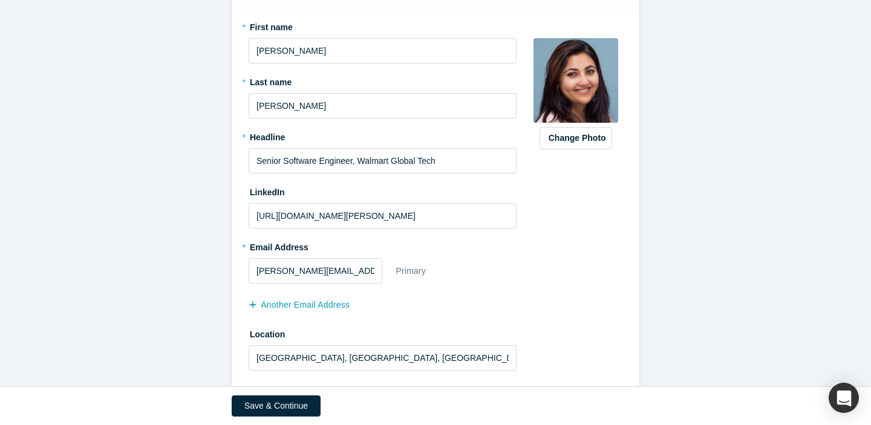
scroll to position [183, 0]
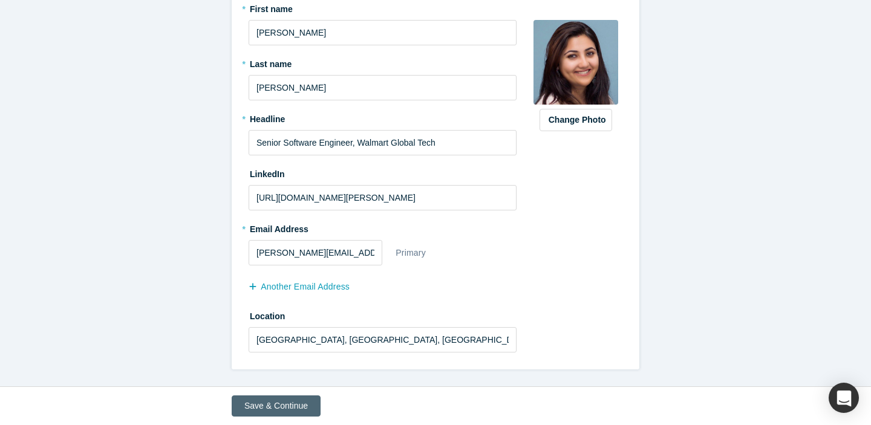
click at [262, 410] on button "Save & Continue" at bounding box center [276, 406] width 89 height 21
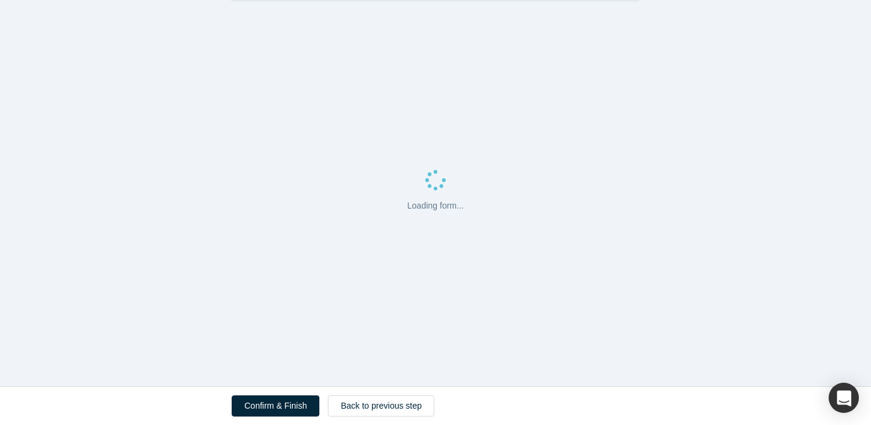
scroll to position [0, 0]
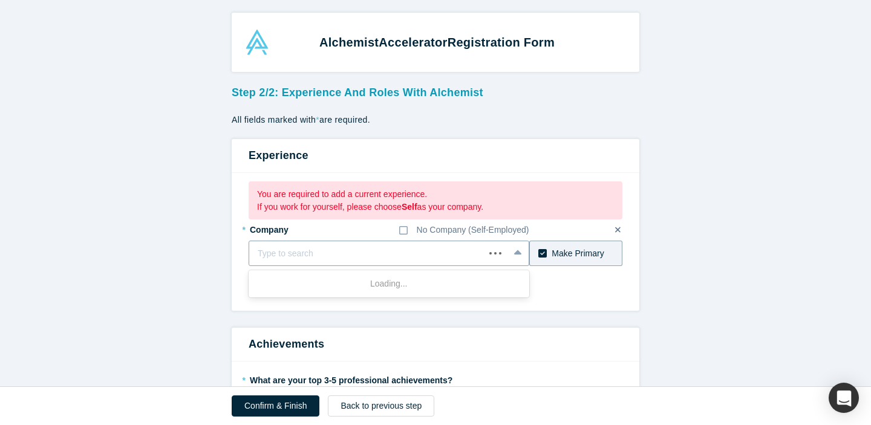
click at [371, 256] on div at bounding box center [367, 253] width 218 height 15
type input "Walmart"
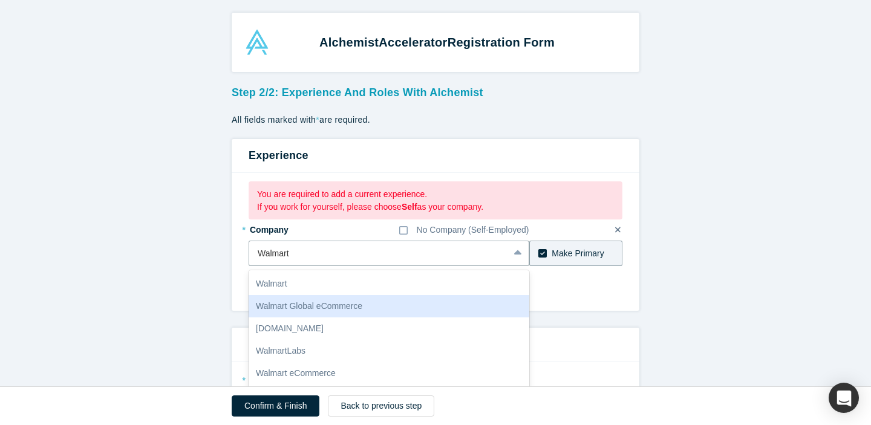
click at [355, 304] on div "Walmart Global eCommerce" at bounding box center [389, 306] width 281 height 22
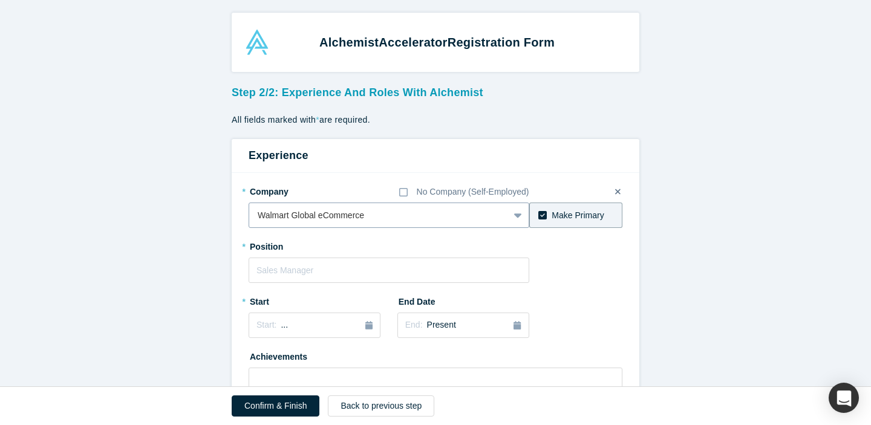
click at [363, 218] on div "option Walmart Global eCommerce, selected. Walmart Global eCommerce" at bounding box center [389, 215] width 281 height 25
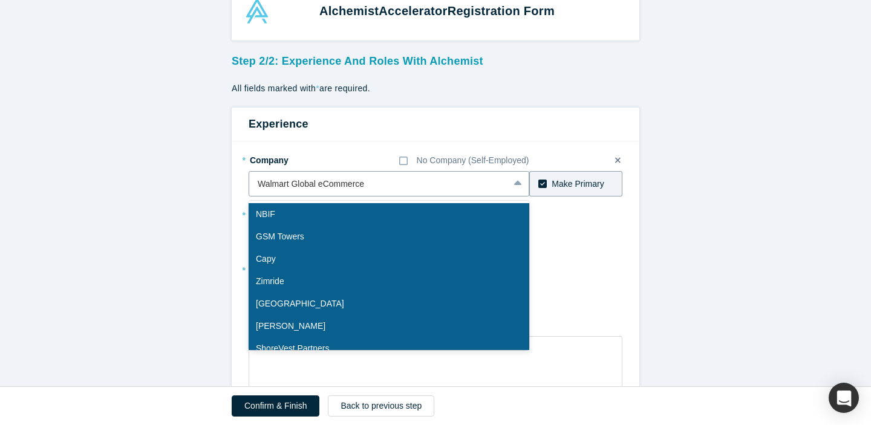
scroll to position [32, 0]
click at [372, 180] on div at bounding box center [379, 183] width 243 height 15
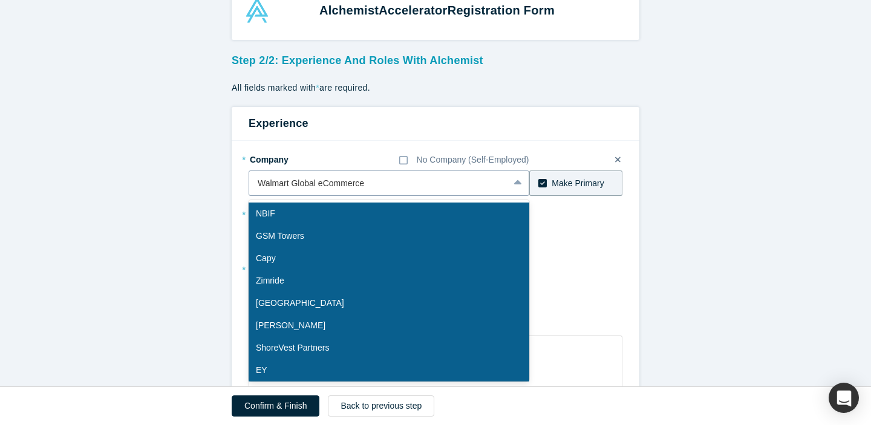
click at [515, 186] on icon at bounding box center [518, 183] width 8 height 12
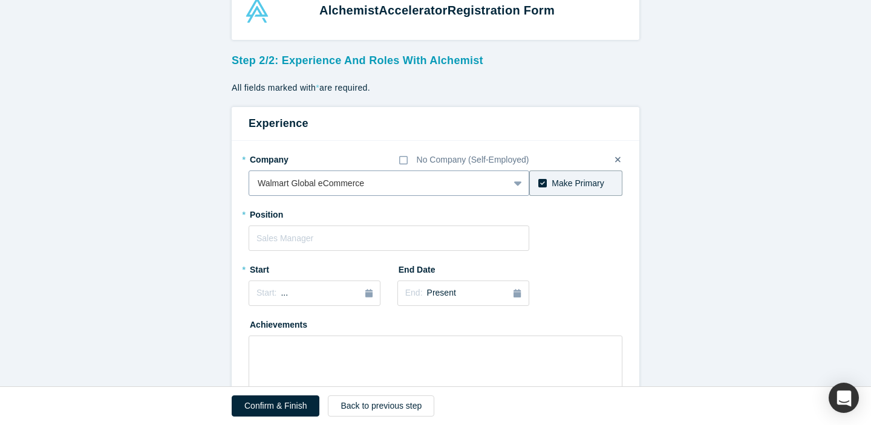
click at [319, 184] on div at bounding box center [379, 183] width 243 height 15
click at [290, 184] on div at bounding box center [379, 183] width 243 height 15
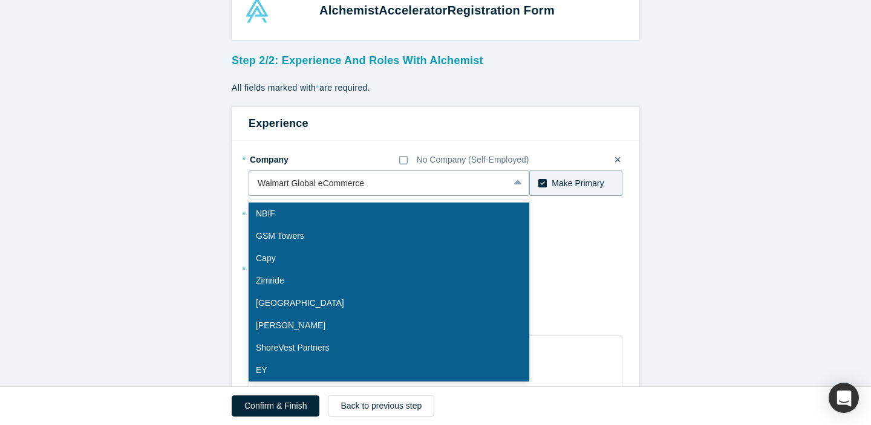
click at [290, 184] on div at bounding box center [379, 183] width 243 height 15
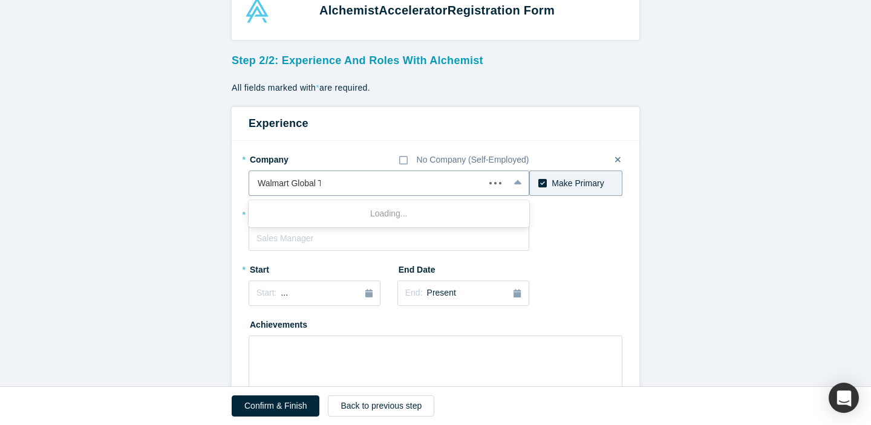
type input "Walmart Global Te"
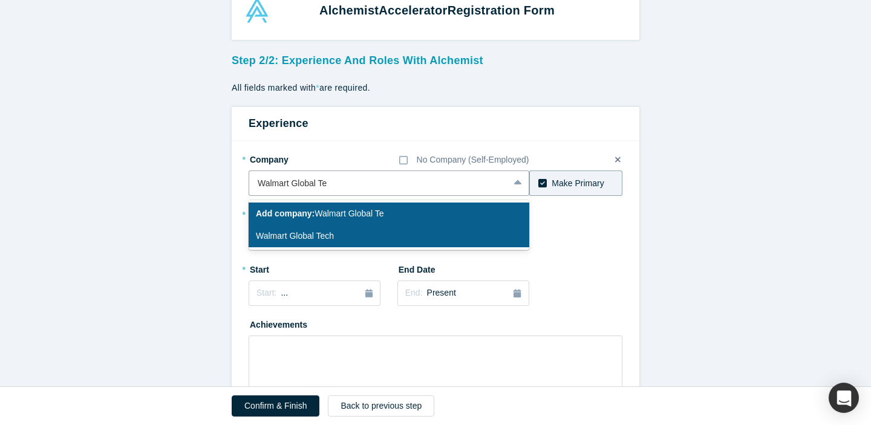
click at [303, 238] on div "Walmart Global Tech" at bounding box center [389, 236] width 281 height 22
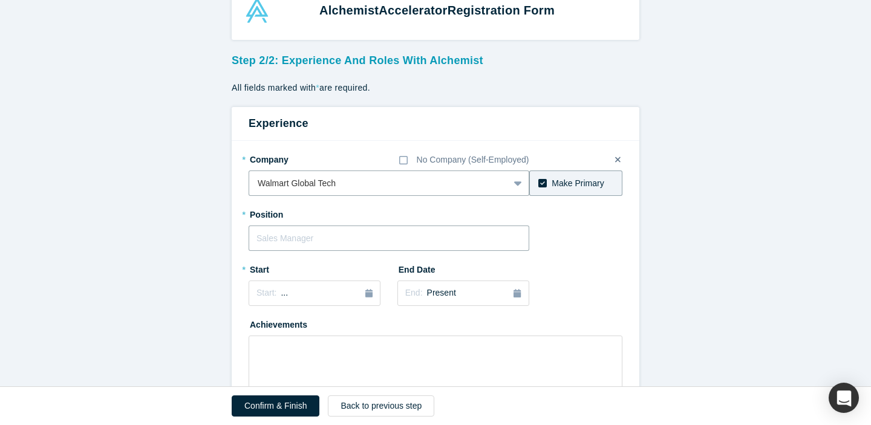
click at [303, 238] on input "text" at bounding box center [389, 238] width 281 height 25
type input "Senior software engineer"
click at [366, 293] on icon "button" at bounding box center [368, 293] width 7 height 8
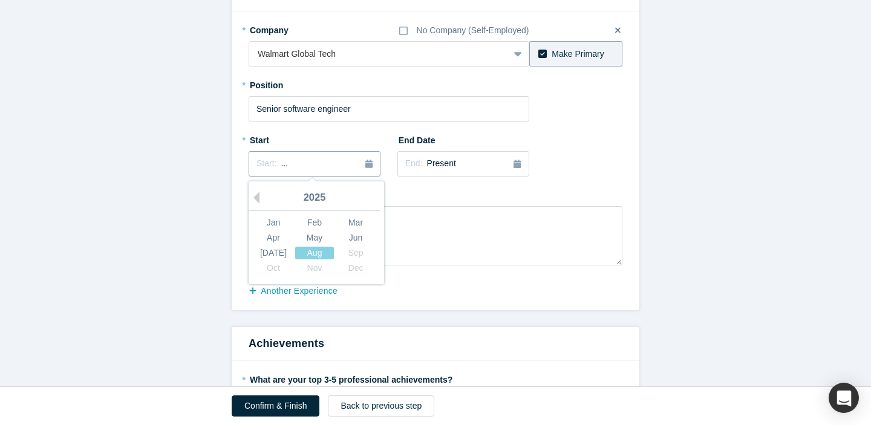
scroll to position [194, 0]
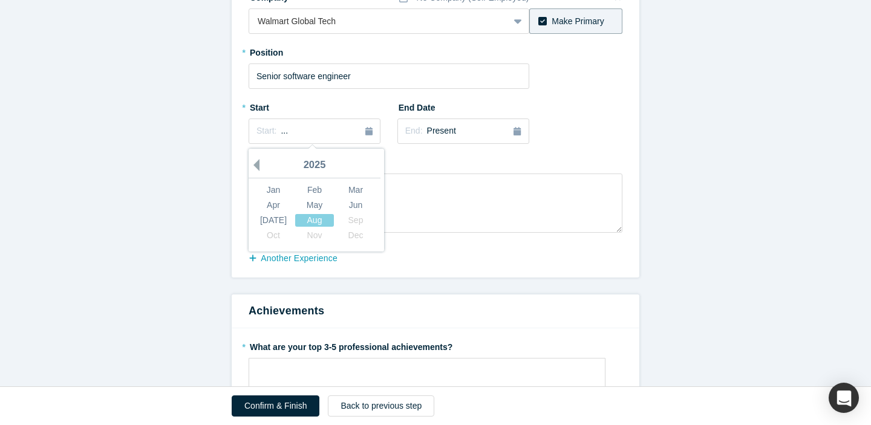
click at [260, 160] on button "Previous Year" at bounding box center [253, 165] width 12 height 12
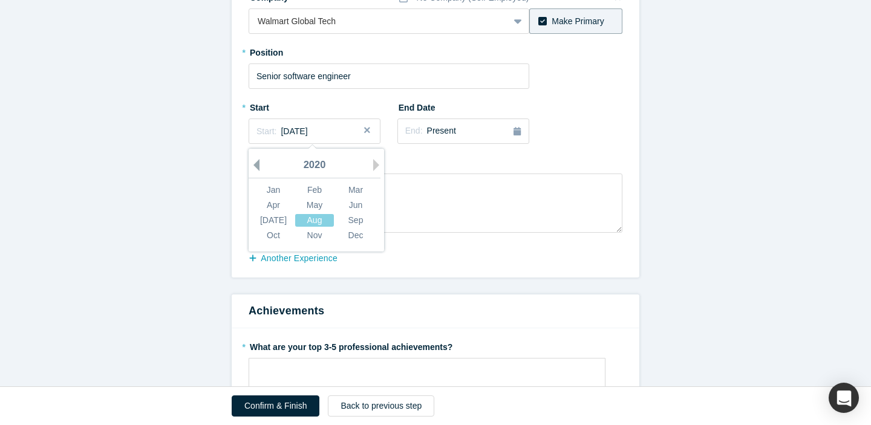
click at [260, 160] on button "Previous Year" at bounding box center [253, 165] width 12 height 12
click at [353, 234] on div "Dec" at bounding box center [355, 235] width 39 height 13
click at [329, 192] on textarea at bounding box center [436, 203] width 374 height 59
paste textarea "With over 13 years of experience in backend engineering, distributed systems, a…"
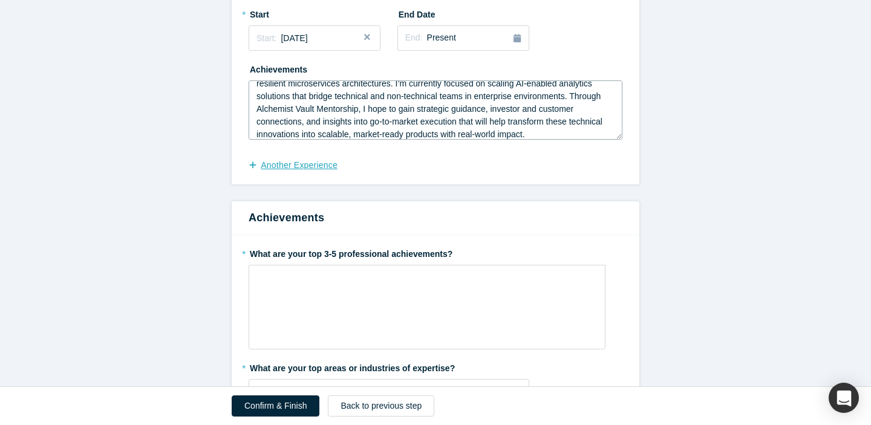
scroll to position [290, 0]
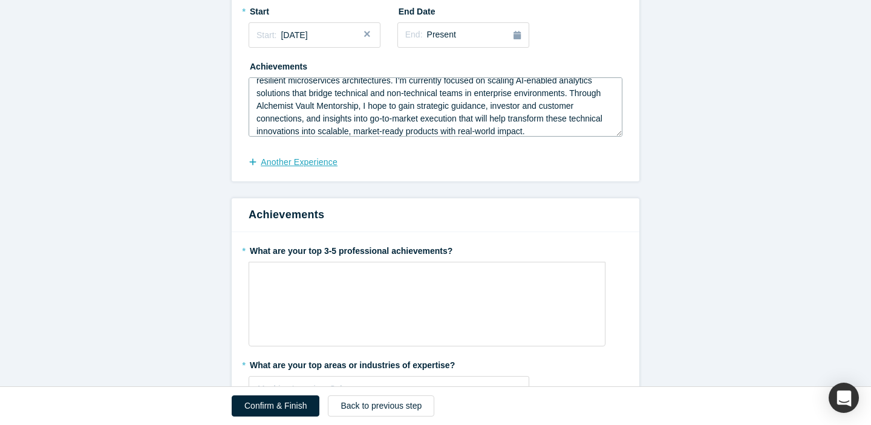
type textarea "With over 13 years of experience in backend engineering, distributed systems, a…"
click at [294, 163] on button "another Experience" at bounding box center [300, 162] width 102 height 21
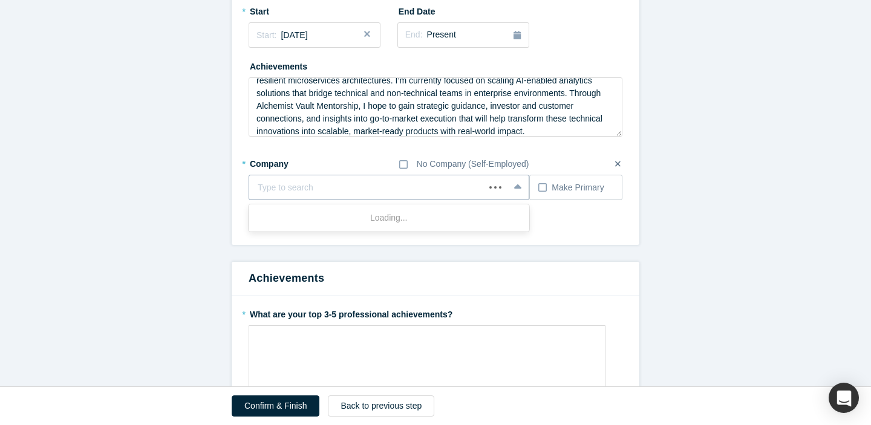
click at [301, 189] on div at bounding box center [367, 187] width 218 height 15
type input "Cognizant"
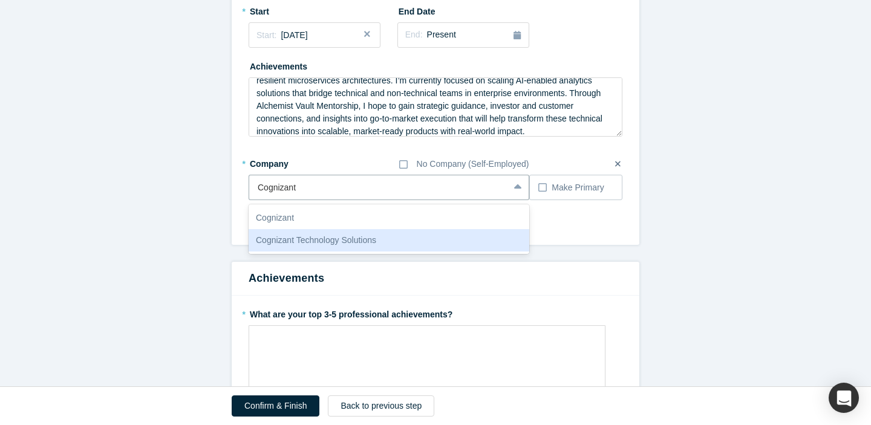
click at [318, 238] on div "Cognizant Technology Solutions" at bounding box center [389, 240] width 281 height 22
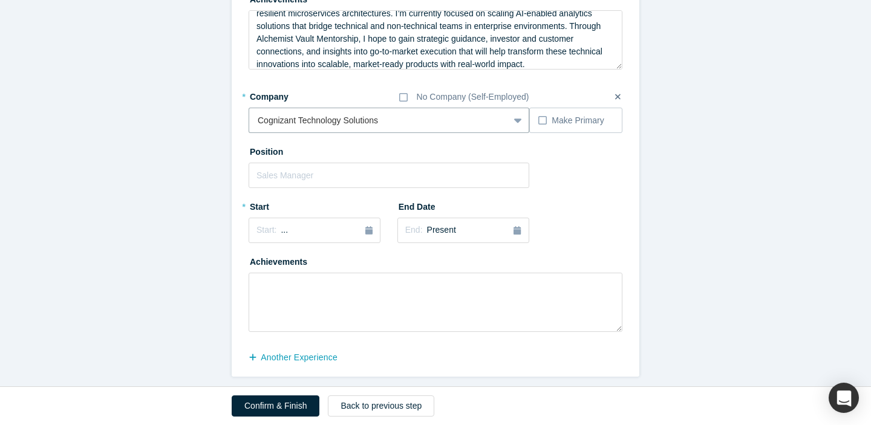
scroll to position [362, 0]
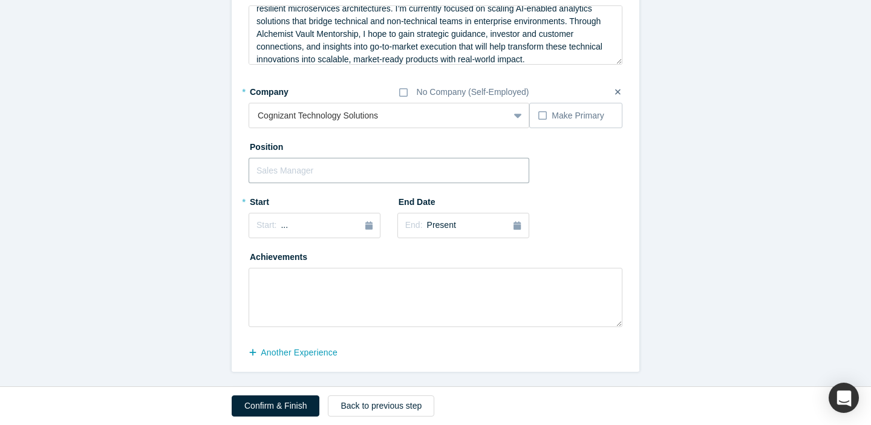
click at [405, 177] on input "text" at bounding box center [389, 170] width 281 height 25
click at [357, 174] on input "text" at bounding box center [389, 170] width 281 height 25
type input "Senior Consultant"
click at [370, 228] on icon "button" at bounding box center [368, 225] width 7 height 8
click at [259, 261] on button "Previous Year" at bounding box center [253, 259] width 12 height 12
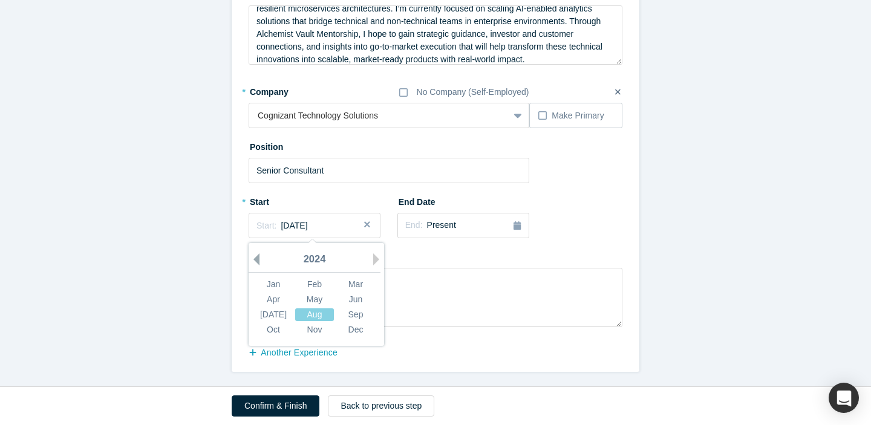
click at [259, 261] on button "Previous Year" at bounding box center [253, 259] width 12 height 12
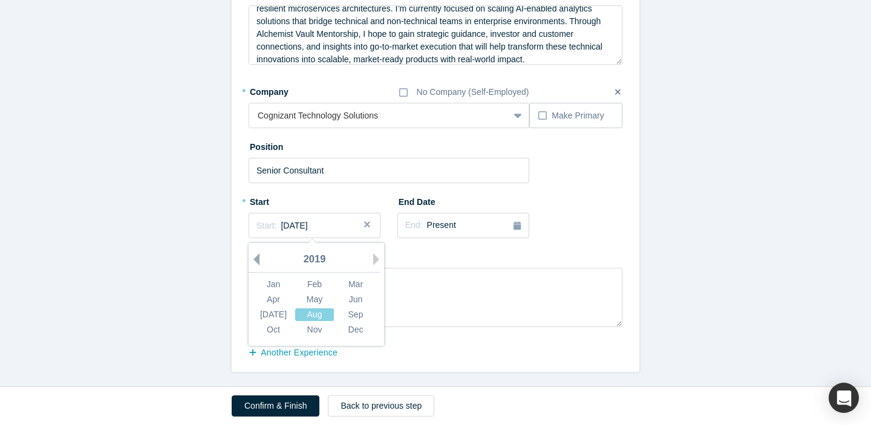
click at [259, 261] on button "Previous Year" at bounding box center [253, 259] width 12 height 12
click at [313, 284] on div "Feb" at bounding box center [314, 284] width 39 height 13
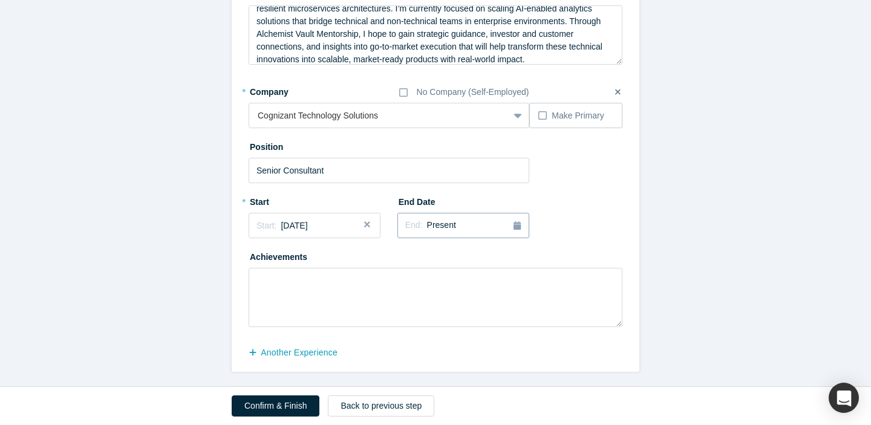
click at [515, 226] on icon "button" at bounding box center [517, 225] width 7 height 8
click at [408, 258] on button "Previous Year" at bounding box center [402, 259] width 12 height 12
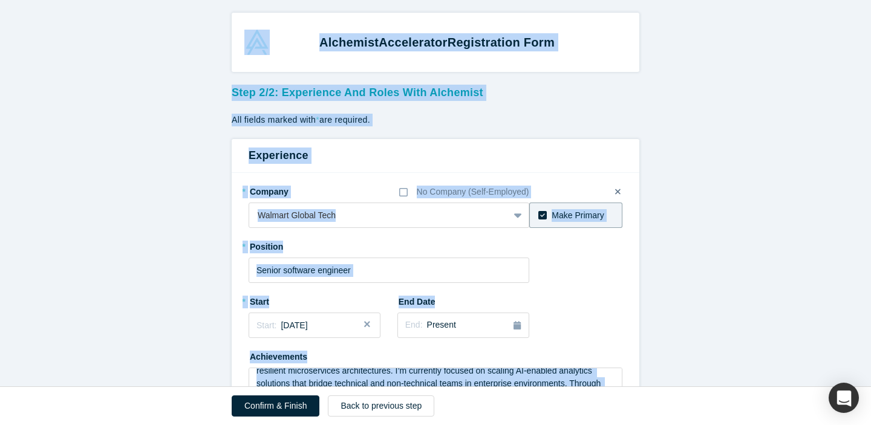
click at [408, 258] on div "Alchemist Accelerator Registration Form Step 2/2: Experience and Roles with Alc…" at bounding box center [435, 193] width 871 height 387
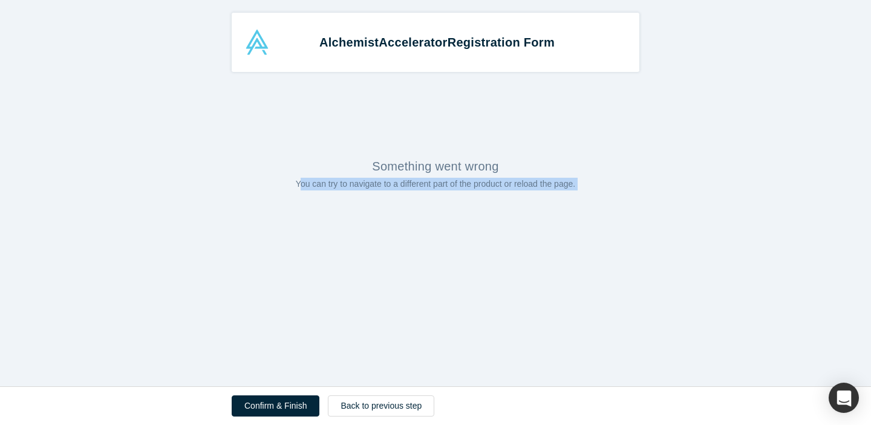
click at [408, 258] on div "Alchemist Accelerator Registration Form Something went wrong You can try to nav…" at bounding box center [435, 193] width 871 height 387
